Goal: Task Accomplishment & Management: Manage account settings

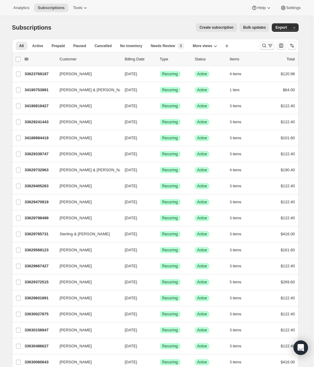
click at [264, 46] on icon "Search and filter results" at bounding box center [265, 46] width 4 height 4
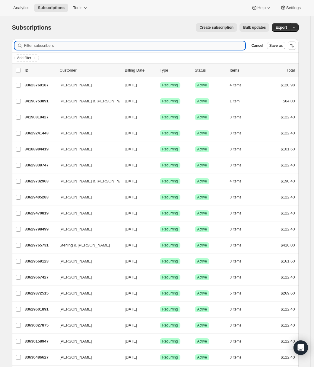
click at [205, 48] on input "Filter subscribers" at bounding box center [135, 45] width 222 height 8
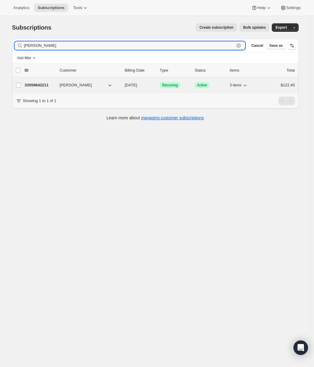
type input "[PERSON_NAME]"
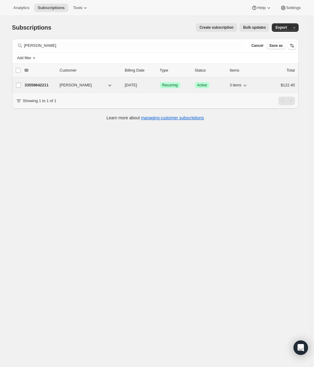
click at [50, 85] on p "33559642211" at bounding box center [40, 85] width 30 height 6
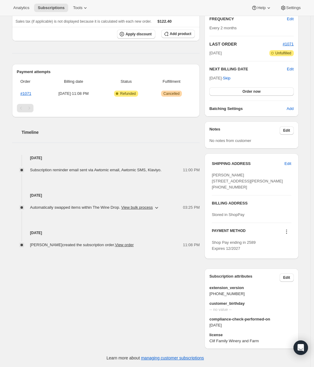
scroll to position [123, 0]
click at [287, 231] on icon at bounding box center [287, 232] width 6 height 6
click at [150, 262] on div "[PERSON_NAME] [PERSON_NAME][EMAIL_ADDRESS][DOMAIN_NAME] · [PHONE_NUMBER] 1 subs…" at bounding box center [153, 136] width 292 height 426
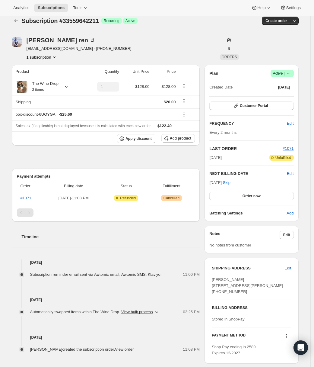
scroll to position [0, 0]
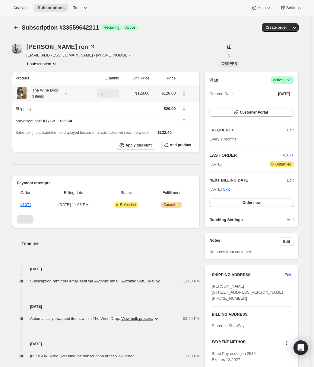
click at [186, 93] on icon "Product actions" at bounding box center [184, 93] width 6 height 6
click at [186, 113] on span "Remove" at bounding box center [186, 114] width 15 height 5
click at [184, 96] on icon "Product actions" at bounding box center [184, 93] width 6 height 6
click at [185, 114] on span "Remove" at bounding box center [186, 114] width 15 height 5
click at [185, 108] on icon "Shipping actions" at bounding box center [184, 108] width 1 height 1
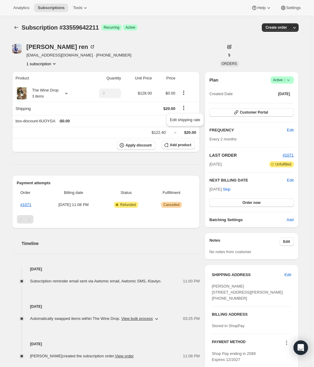
click at [185, 60] on div "[PERSON_NAME] [PERSON_NAME][EMAIL_ADDRESS][DOMAIN_NAME] · [PHONE_NUMBER] 1 subs…" at bounding box center [112, 55] width 201 height 23
click at [54, 64] on icon "Product actions" at bounding box center [54, 64] width 6 height 6
click at [102, 66] on div "[PERSON_NAME] [PERSON_NAME][EMAIL_ADDRESS][DOMAIN_NAME] · [PHONE_NUMBER] 1 subs…" at bounding box center [112, 55] width 201 height 23
click at [296, 28] on icon "button" at bounding box center [295, 27] width 6 height 6
type input "1"
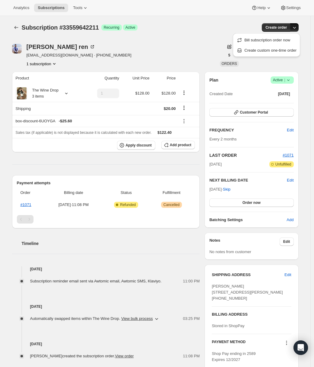
click at [166, 56] on div "[PERSON_NAME] [PERSON_NAME][EMAIL_ADDRESS][DOMAIN_NAME] · [PHONE_NUMBER] 1 subs…" at bounding box center [112, 55] width 201 height 23
click at [89, 47] on icon at bounding box center [92, 47] width 6 height 6
click at [295, 6] on span "Settings" at bounding box center [294, 7] width 15 height 5
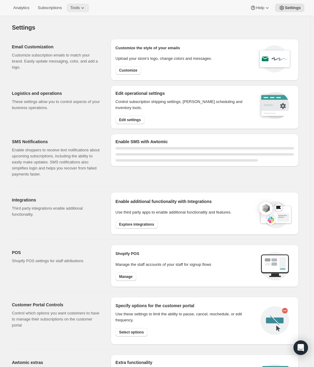
select select "17:00"
select select "09:00"
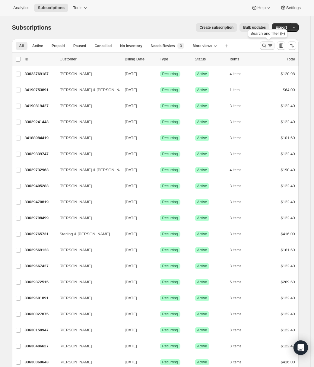
click at [267, 47] on icon "Search and filter results" at bounding box center [265, 46] width 6 height 6
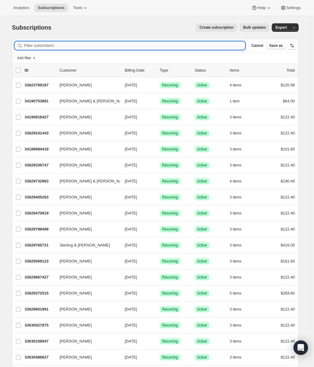
click at [189, 47] on input "Filter subscribers" at bounding box center [135, 45] width 222 height 8
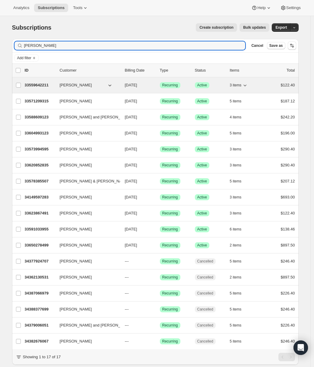
type input "[PERSON_NAME]"
click at [70, 85] on span "[PERSON_NAME]" at bounding box center [76, 85] width 32 height 6
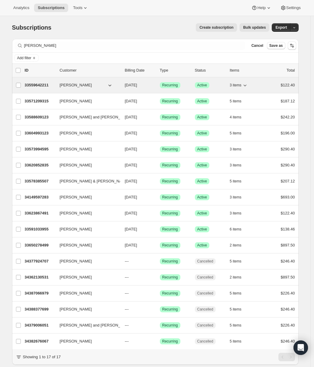
click at [44, 85] on p "33559642211" at bounding box center [40, 85] width 30 height 6
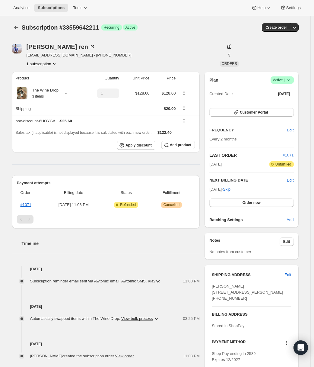
click at [52, 64] on button "1 subscription" at bounding box center [42, 64] width 31 height 6
click at [96, 63] on div "1 subscription" at bounding box center [79, 64] width 105 height 6
click at [258, 112] on span "Customer Portal" at bounding box center [254, 112] width 28 height 5
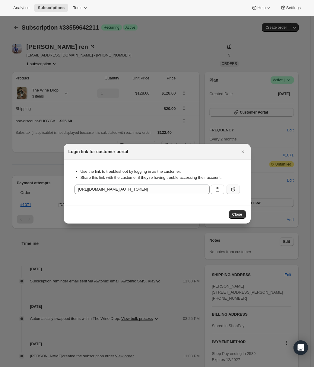
click at [232, 191] on icon ":rrl:" at bounding box center [233, 190] width 4 height 4
